Goal: Task Accomplishment & Management: Use online tool/utility

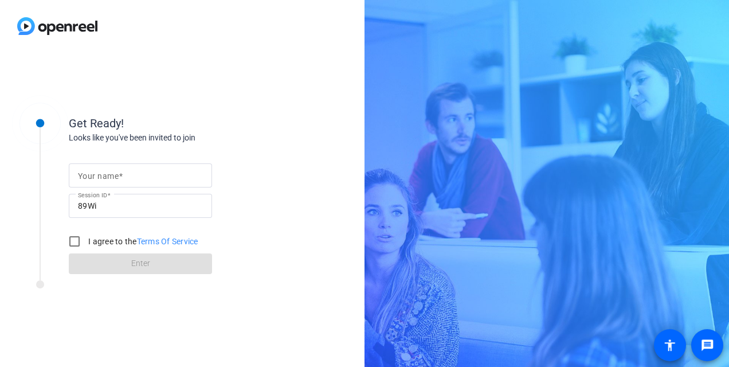
click at [105, 171] on mat-label "Your name" at bounding box center [98, 175] width 41 height 9
click at [105, 171] on input "Your name" at bounding box center [140, 175] width 125 height 14
type input "[PERSON_NAME]"
click at [76, 242] on input "I agree to the Terms Of Service" at bounding box center [74, 241] width 23 height 23
checkbox input "true"
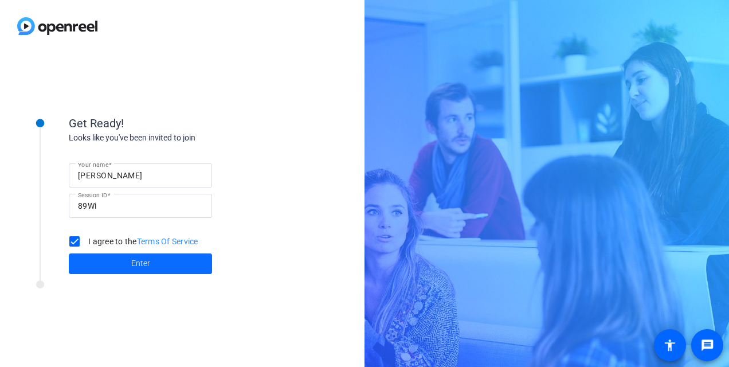
click at [99, 266] on span at bounding box center [140, 264] width 143 height 28
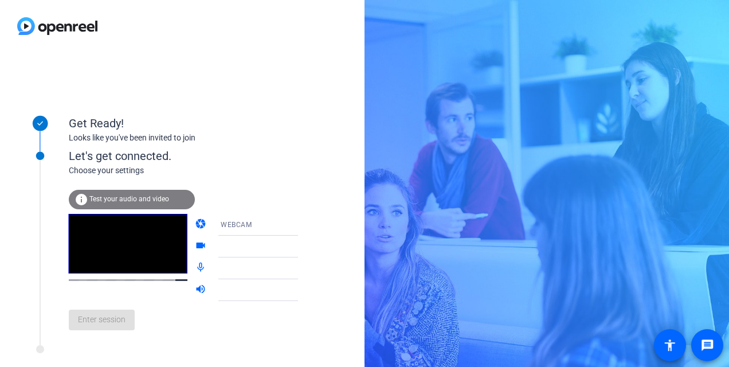
click at [265, 227] on div "WEBCAM" at bounding box center [263, 224] width 85 height 14
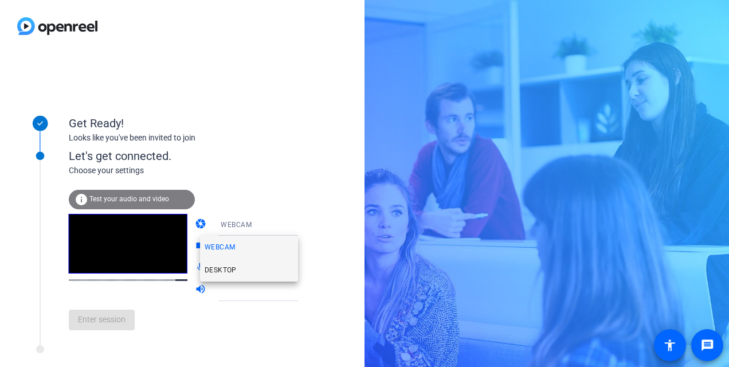
click at [251, 275] on mat-option "DESKTOP" at bounding box center [249, 269] width 98 height 23
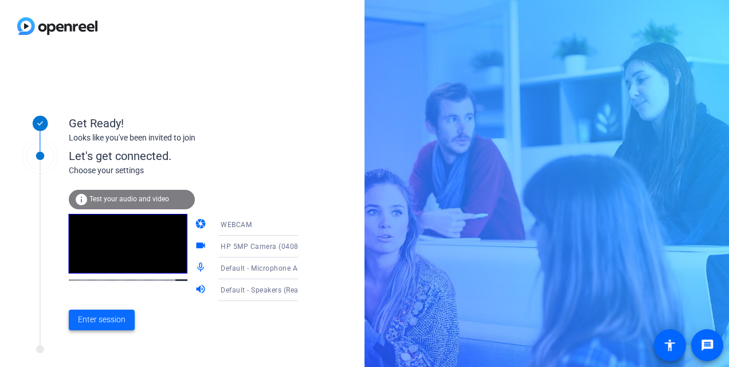
click at [104, 322] on span "Enter session" at bounding box center [102, 319] width 48 height 12
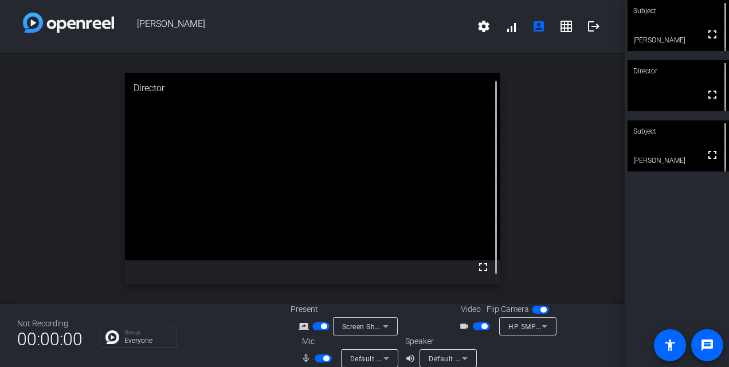
scroll to position [13, 0]
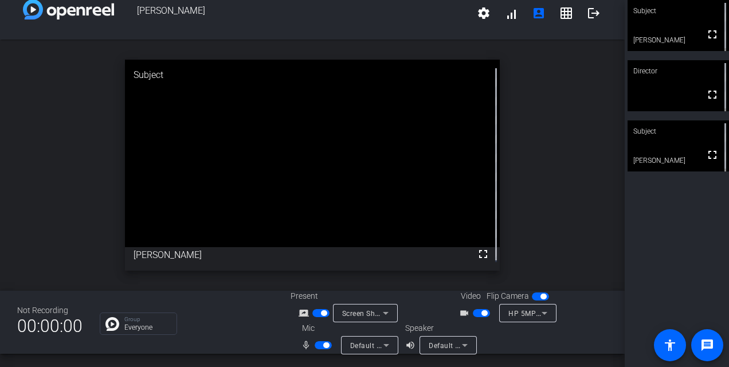
click at [542, 312] on icon at bounding box center [545, 313] width 6 height 3
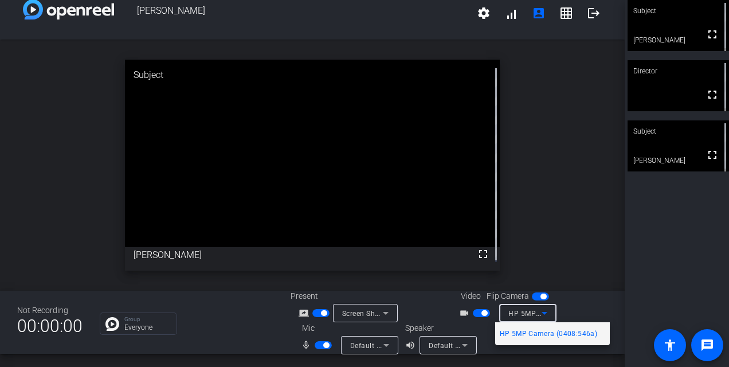
click at [582, 72] on div at bounding box center [364, 183] width 729 height 367
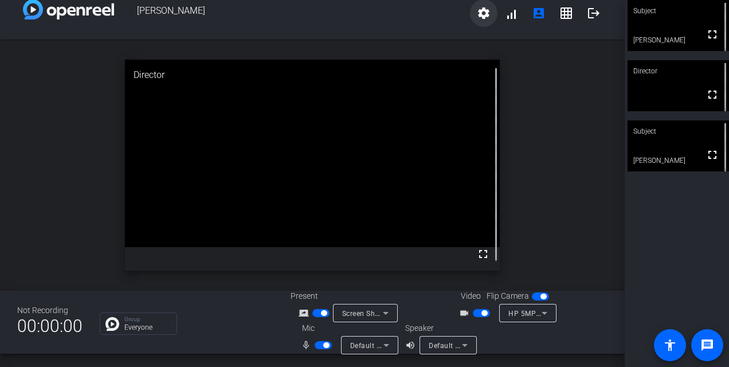
click at [481, 11] on mat-icon "settings" at bounding box center [484, 13] width 14 height 14
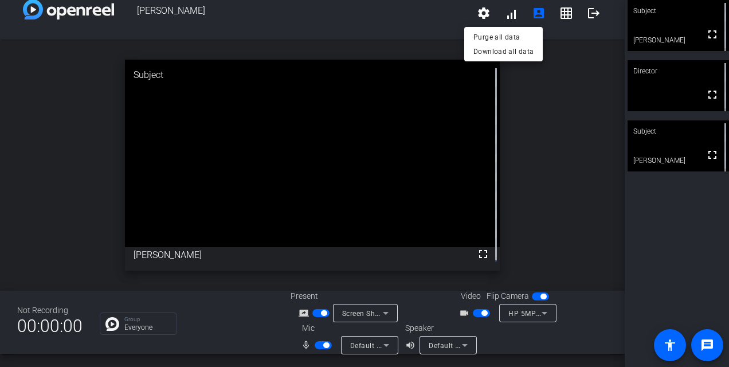
click at [546, 164] on div at bounding box center [364, 183] width 729 height 367
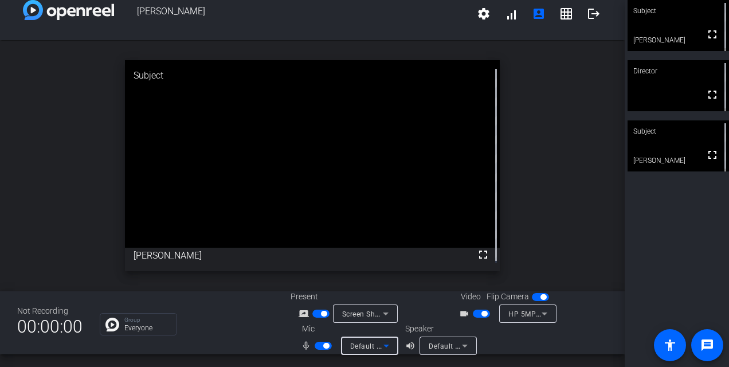
click at [385, 345] on icon at bounding box center [386, 345] width 6 height 3
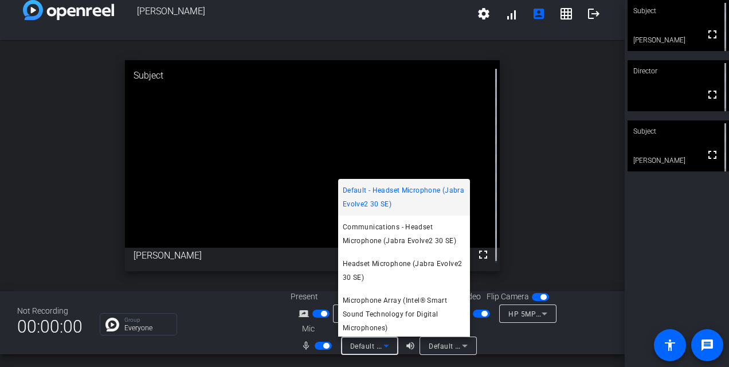
click at [568, 233] on div at bounding box center [364, 183] width 729 height 367
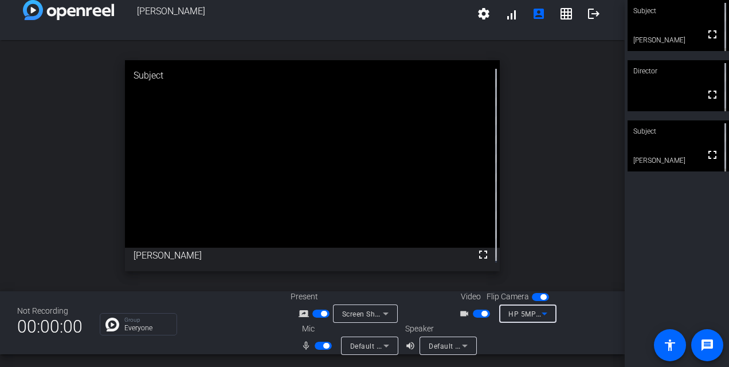
click at [538, 316] on icon at bounding box center [545, 314] width 14 height 14
click at [536, 316] on div at bounding box center [364, 183] width 729 height 367
click at [535, 14] on mat-icon "account_box" at bounding box center [539, 14] width 14 height 14
